Goal: Find specific page/section: Find specific page/section

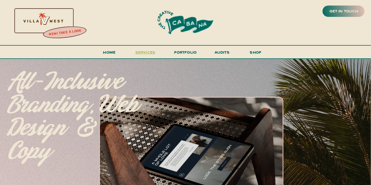
click at [145, 53] on span "services" at bounding box center [145, 52] width 20 height 5
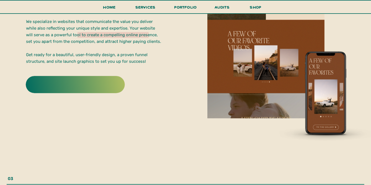
scroll to position [1066, 0]
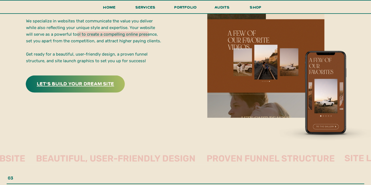
click at [67, 82] on h3 "let's build your dream site" at bounding box center [75, 83] width 87 height 9
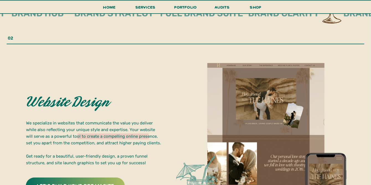
scroll to position [964, 0]
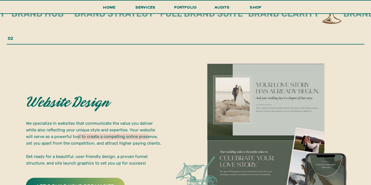
click at [63, 129] on p "We specialize in websites that communicate the value you deliver while also ref…" at bounding box center [93, 142] width 135 height 45
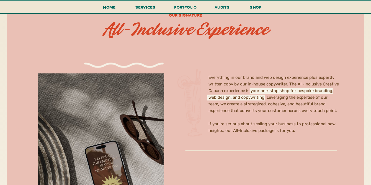
scroll to position [1497, 0]
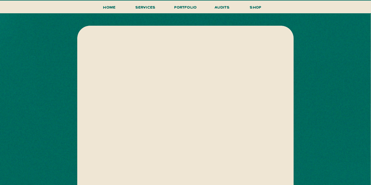
scroll to position [143, 0]
